Goal: Task Accomplishment & Management: Use online tool/utility

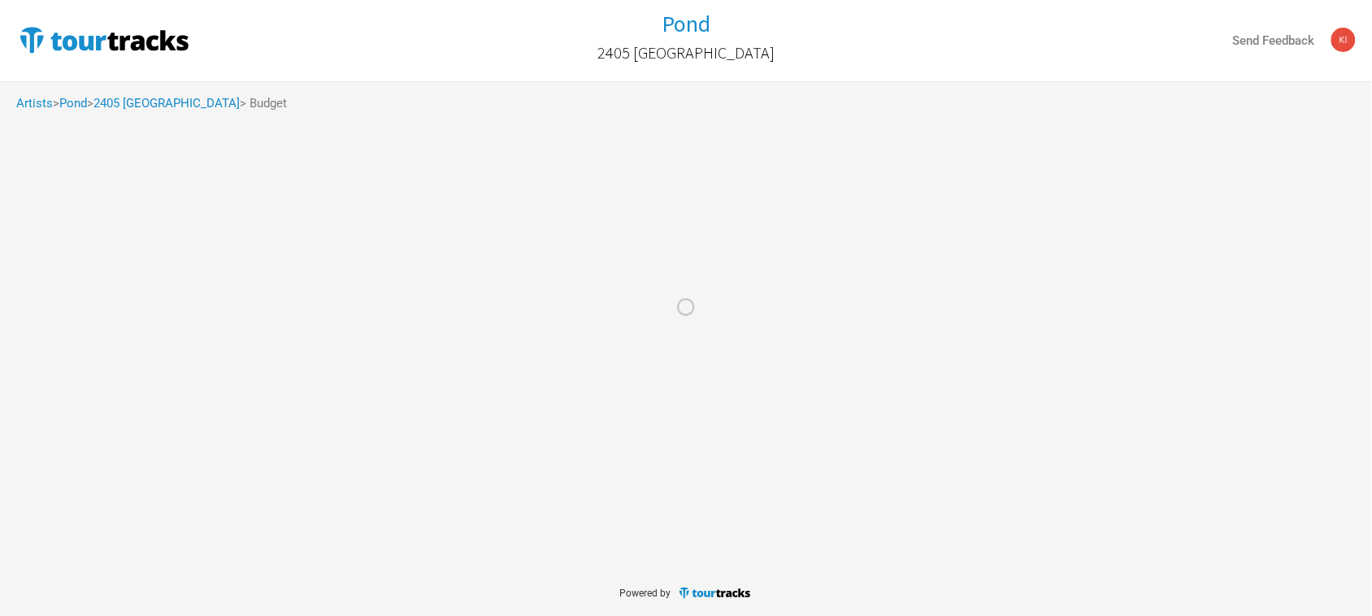
select select "Total Days"
select select "USD"
select select "Total Days"
select select "USD"
select select "Total Days"
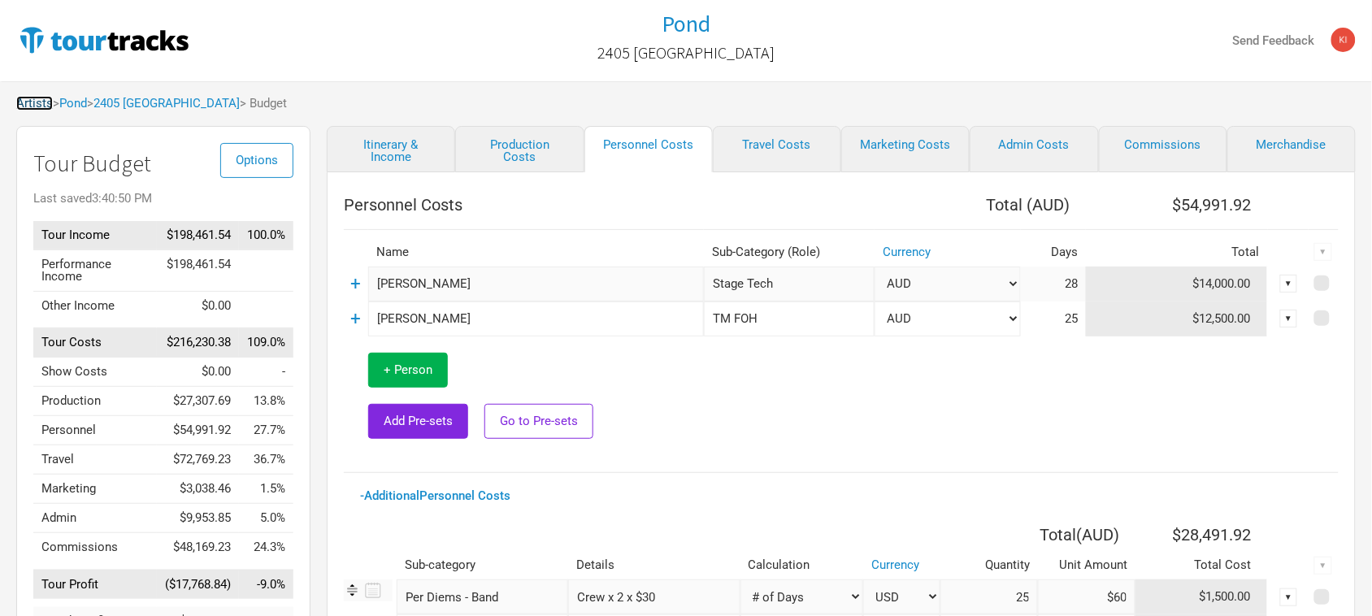
click at [46, 106] on link "Artists" at bounding box center [34, 103] width 37 height 15
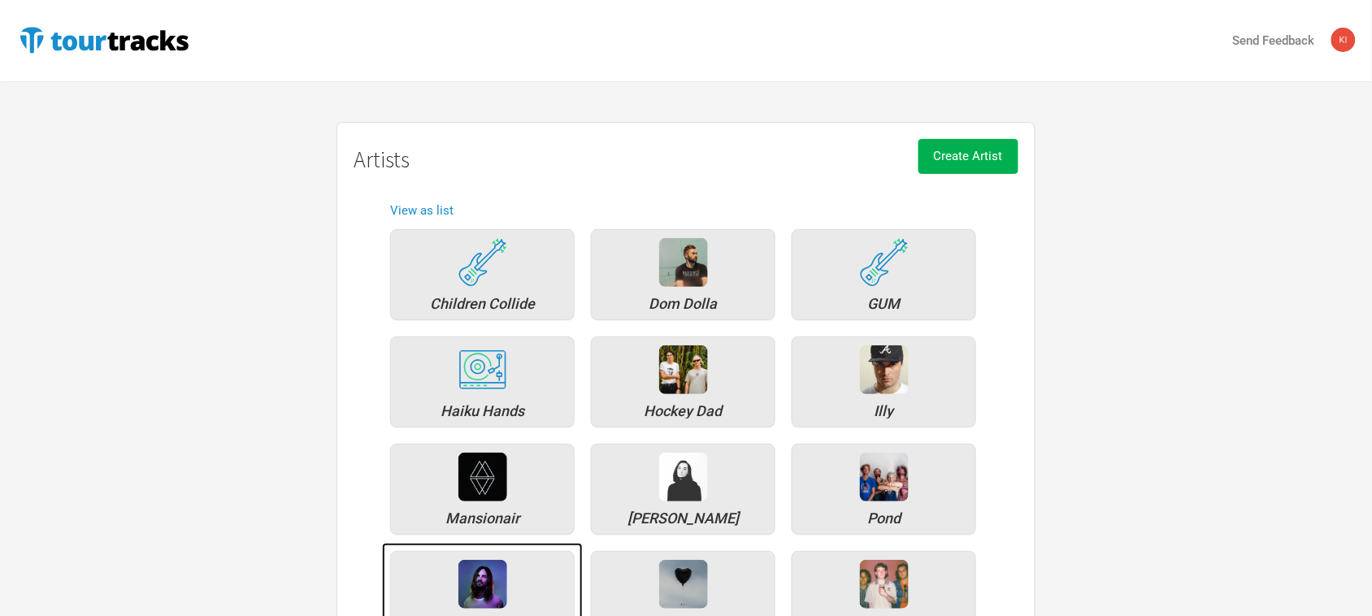
click at [498, 573] on img at bounding box center [482, 584] width 49 height 49
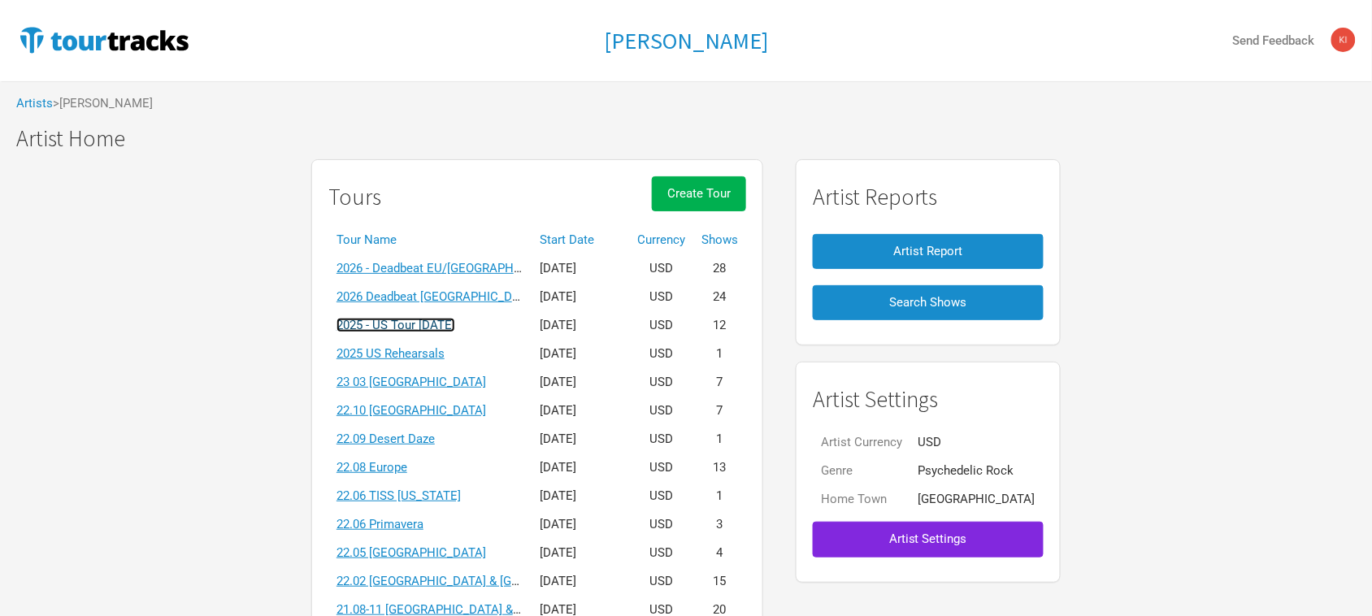
click at [455, 323] on link "2025 - US Tour [DATE]" at bounding box center [396, 325] width 119 height 15
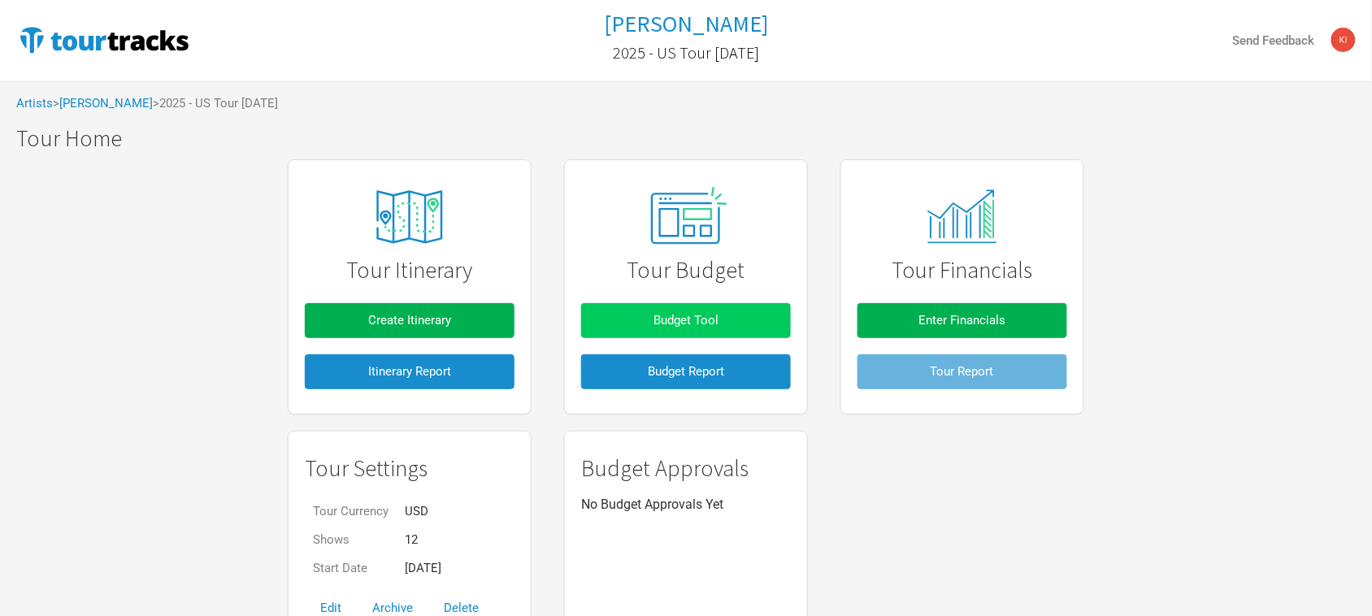
click at [695, 319] on span "Budget Tool" at bounding box center [686, 320] width 65 height 15
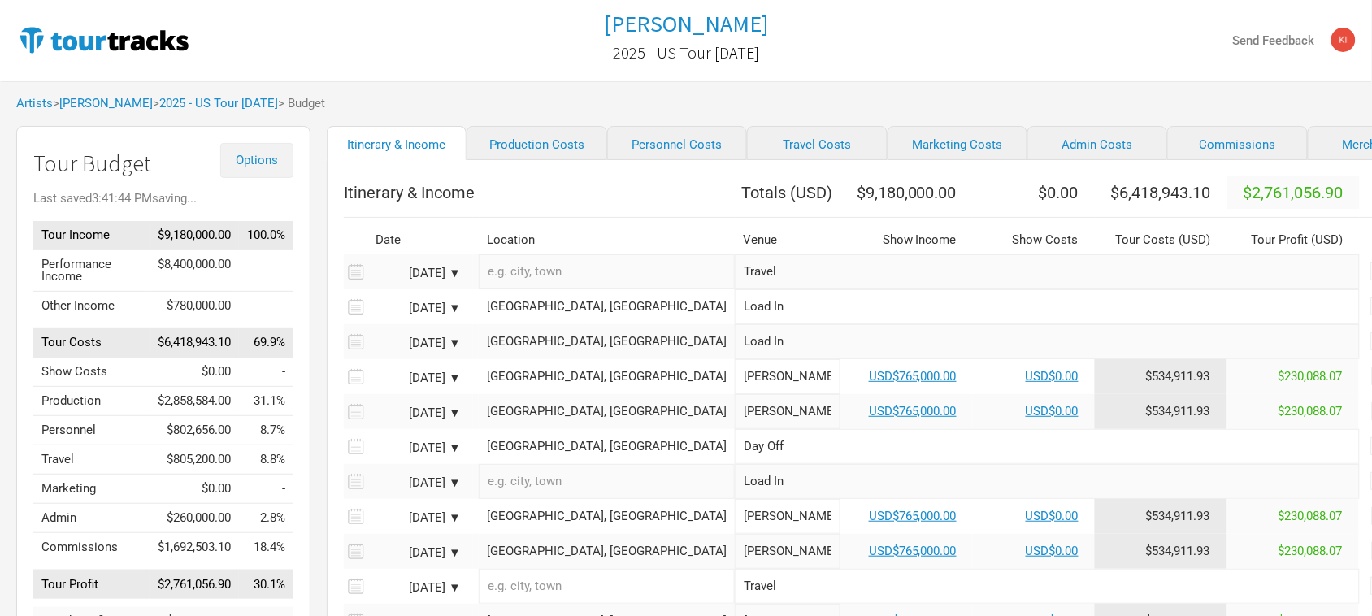
click at [256, 146] on button "Options" at bounding box center [256, 160] width 73 height 35
drag, startPoint x: 175, startPoint y: 119, endPoint x: 204, endPoint y: 119, distance: 29.3
click at [175, 119] on div "Artists > [PERSON_NAME] > 2025 - US Tour [DATE] > Budget" at bounding box center [686, 103] width 1372 height 45
click at [278, 102] on link "2025 - US Tour [DATE]" at bounding box center [218, 103] width 119 height 15
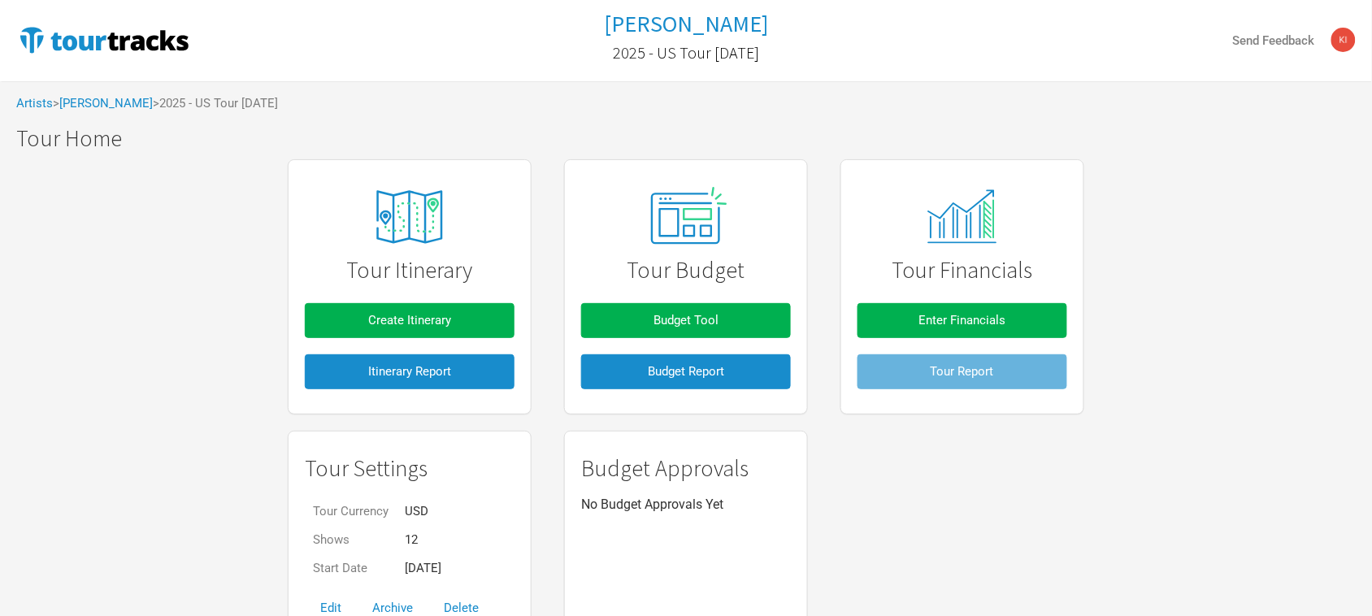
scroll to position [83, 0]
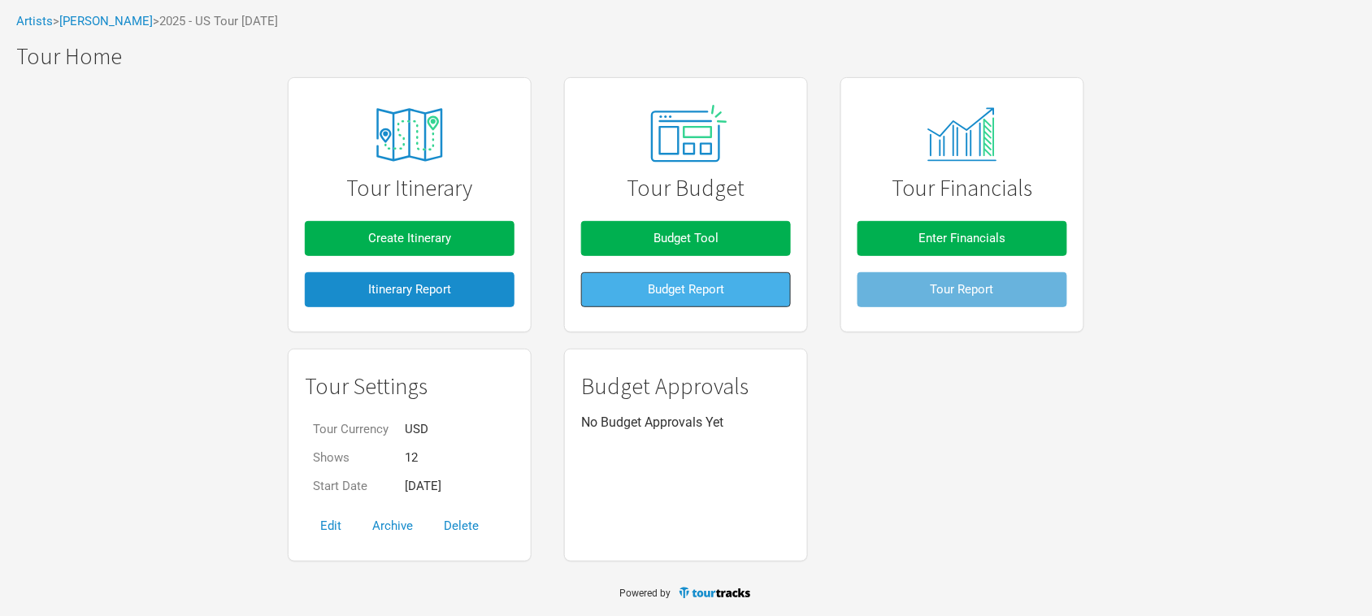
click at [729, 282] on button "Budget Report" at bounding box center [686, 289] width 210 height 35
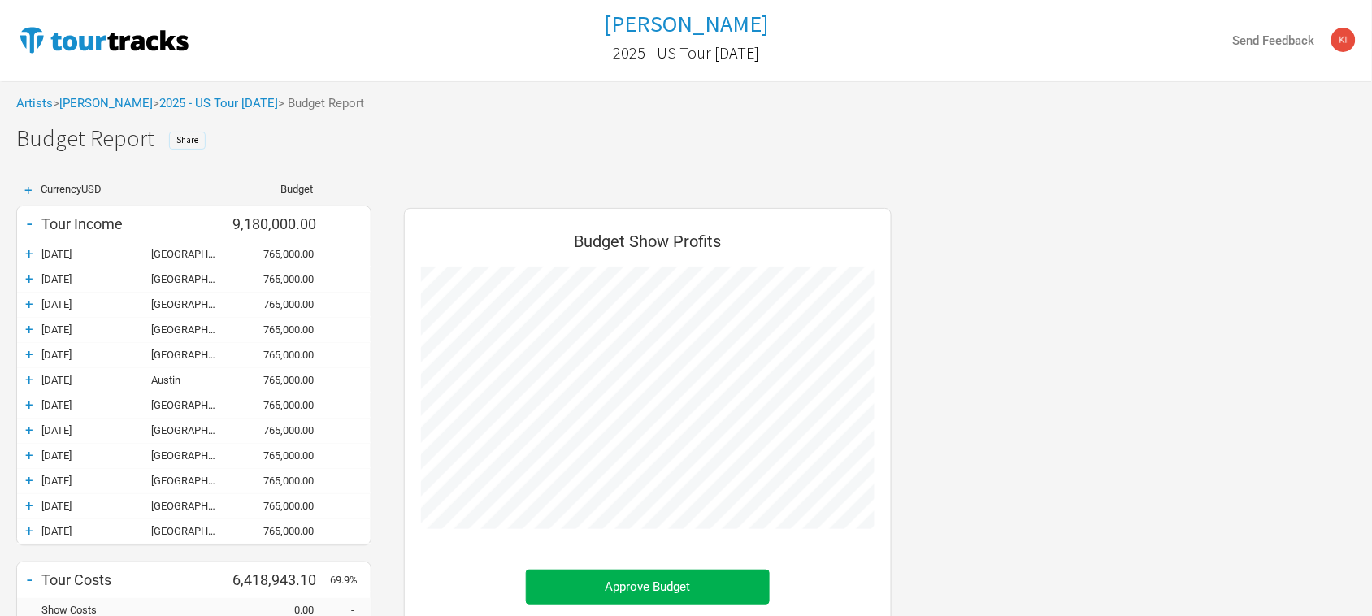
scroll to position [758, 520]
click at [185, 136] on span "Share" at bounding box center [187, 139] width 22 height 11
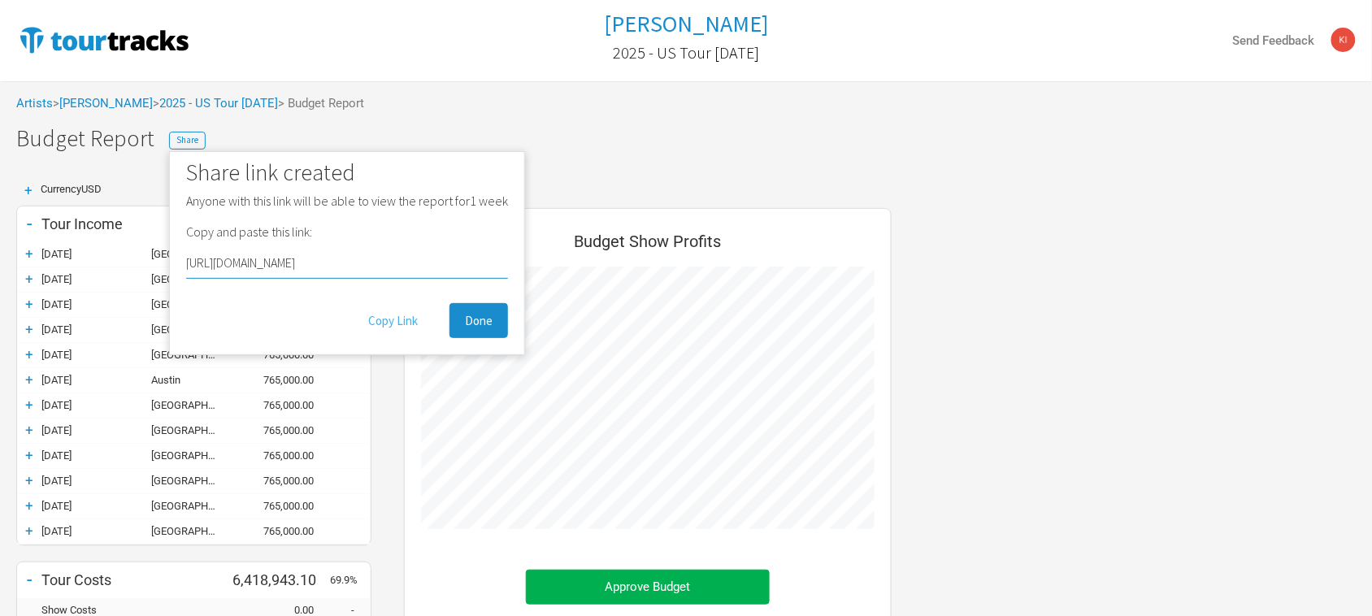
click at [399, 317] on button "Copy Link" at bounding box center [393, 320] width 80 height 35
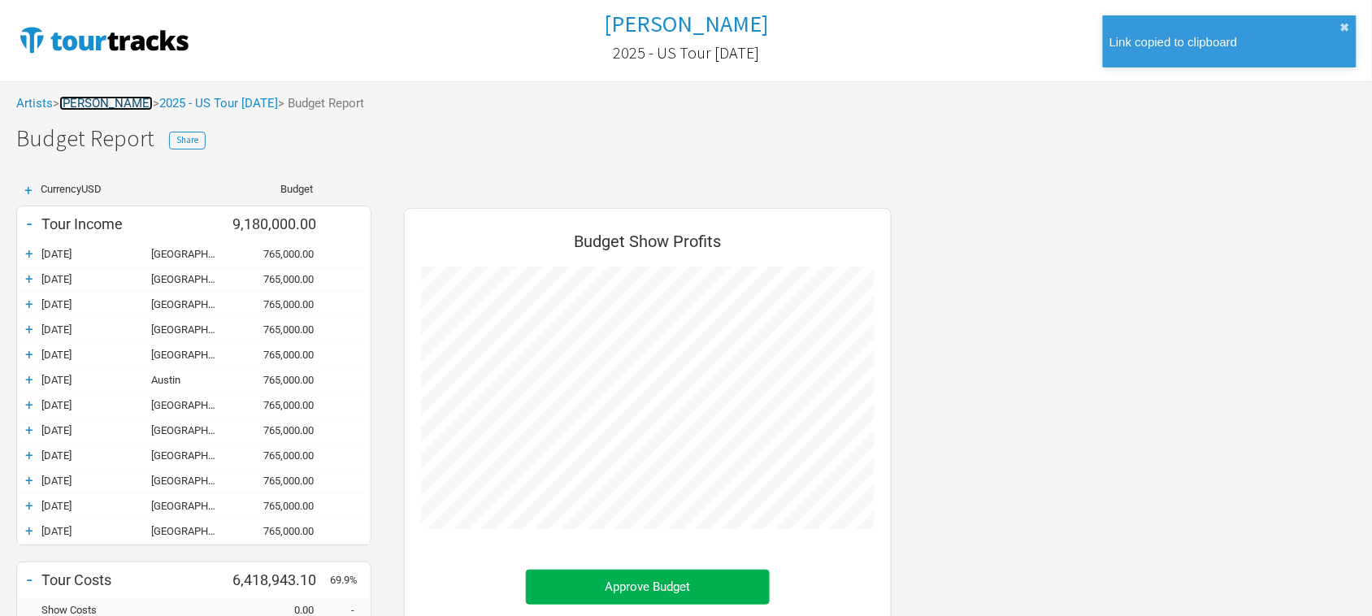
click at [94, 99] on link "[PERSON_NAME]" at bounding box center [105, 103] width 93 height 15
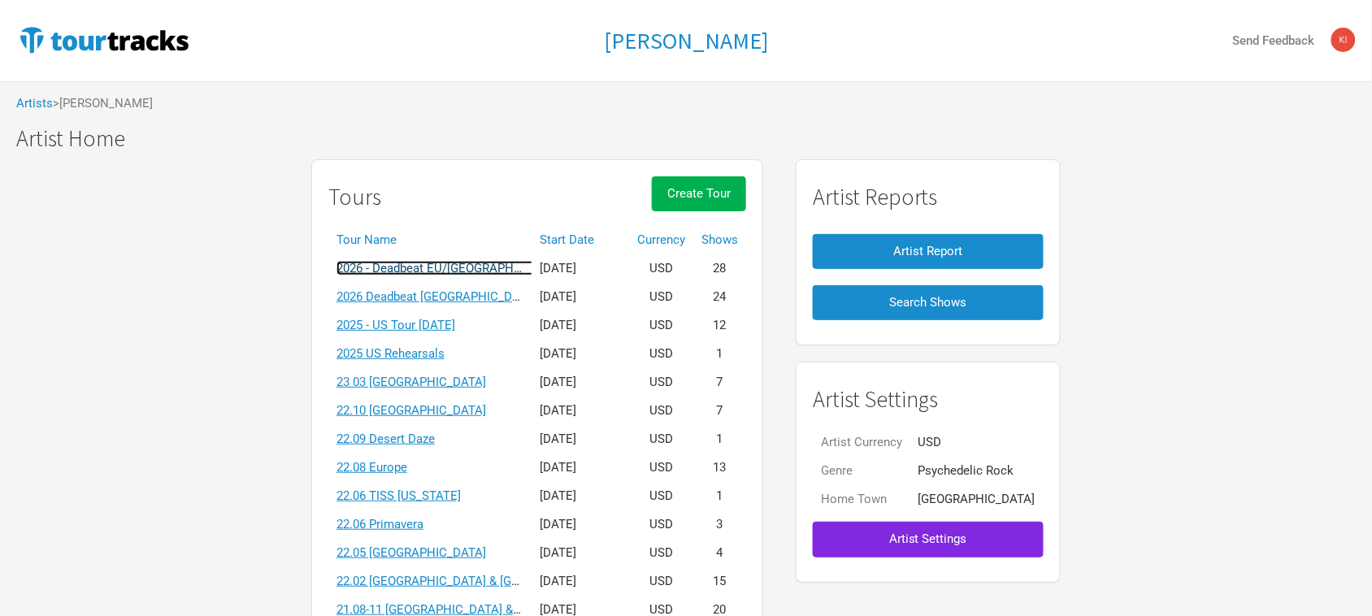
click at [447, 261] on link "2026 - Deadbeat EU/[GEOGRAPHIC_DATA] [DATE]" at bounding box center [470, 268] width 267 height 15
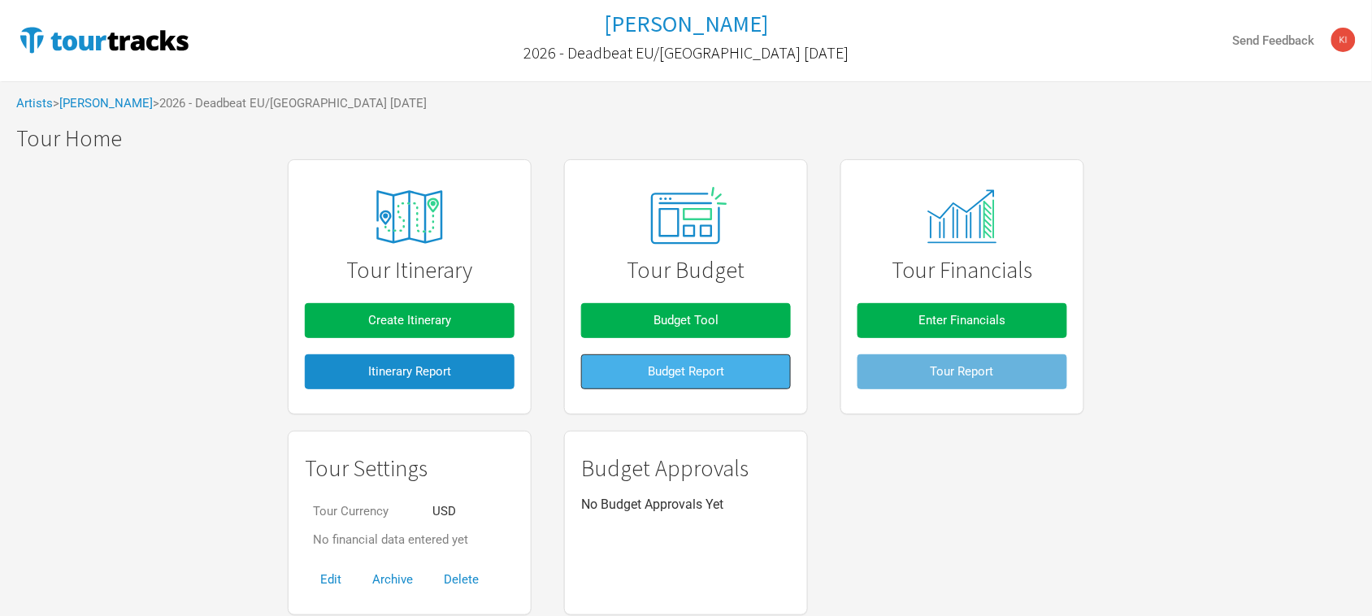
click at [718, 371] on span "Budget Report" at bounding box center [686, 371] width 76 height 15
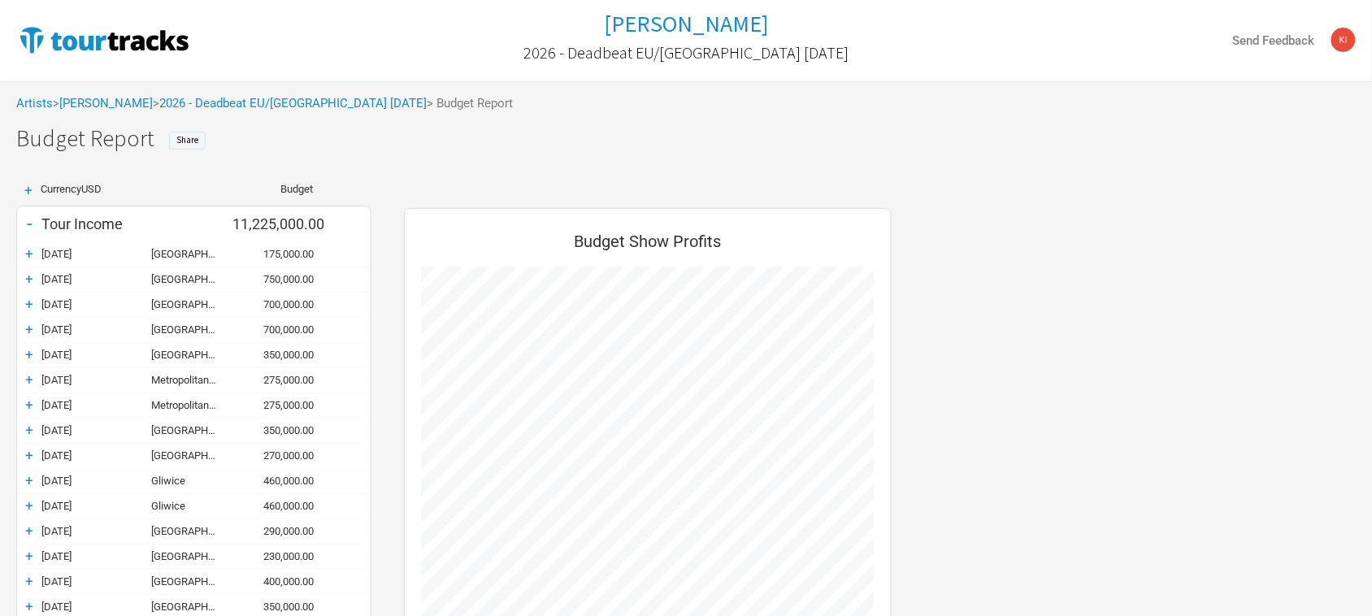
scroll to position [1165, 520]
click at [189, 142] on span "Share" at bounding box center [187, 139] width 22 height 11
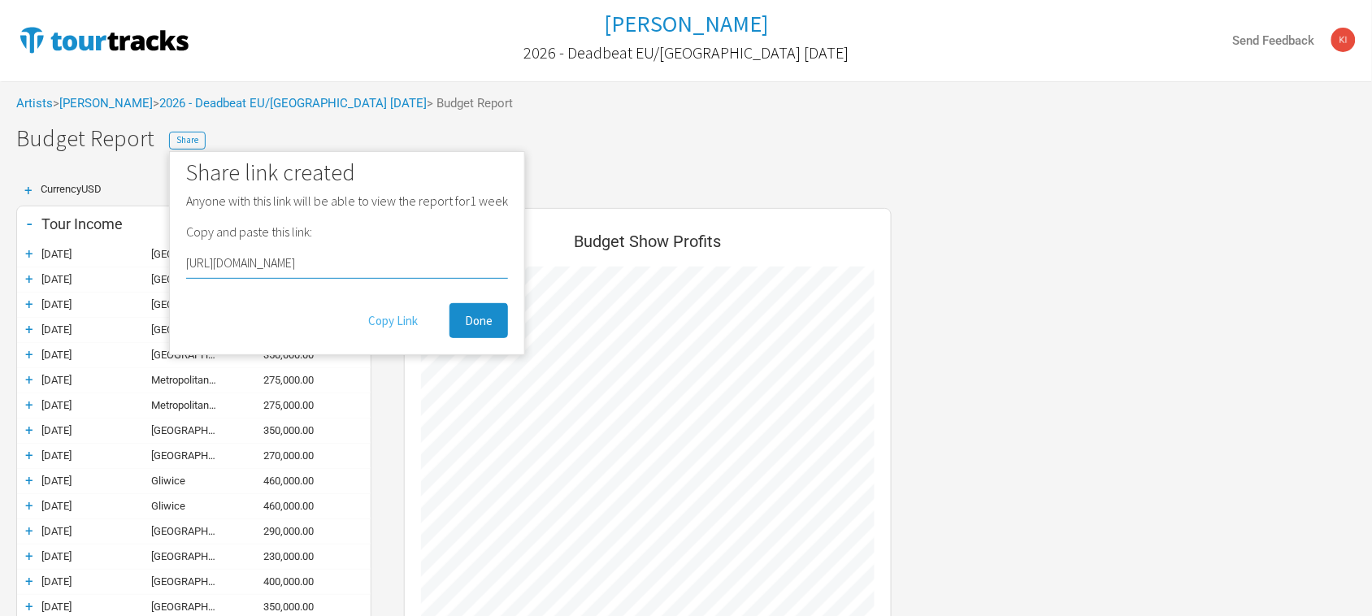
click at [386, 324] on button "Copy Link" at bounding box center [393, 320] width 80 height 35
